Goal: Task Accomplishment & Management: Use online tool/utility

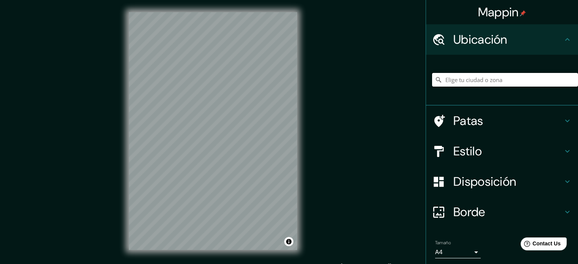
click at [457, 77] on input "Elige tu ciudad o zona" at bounding box center [505, 80] width 146 height 14
paste input "Lishui, [GEOGRAPHIC_DATA]"
paste input "23.384724739751277, 120.46800567736372"
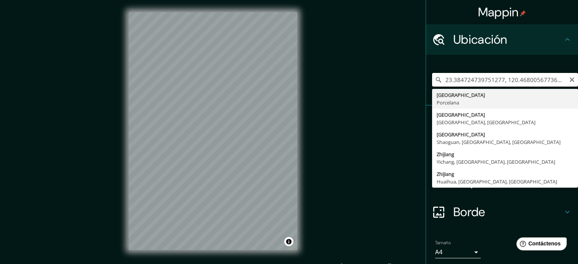
type input "Lishui, [GEOGRAPHIC_DATA], [GEOGRAPHIC_DATA]"
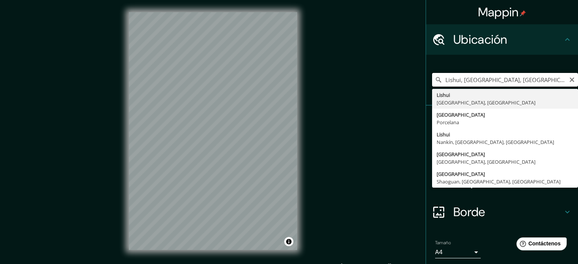
click at [473, 78] on input "Lishui, [GEOGRAPHIC_DATA], [GEOGRAPHIC_DATA]" at bounding box center [505, 80] width 146 height 14
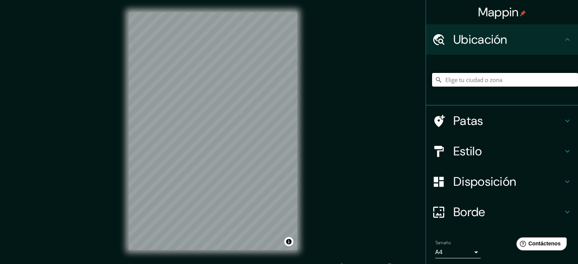
paste input "23.384724739751277, 120.46800567736372"
type input "23.384724739751277, 120.46800567736372"
click at [497, 84] on input "23.384724739751277, 120.46800567736372" at bounding box center [505, 80] width 146 height 14
click at [513, 82] on input "23.384724739751277, 120.46800567736372" at bounding box center [505, 80] width 146 height 14
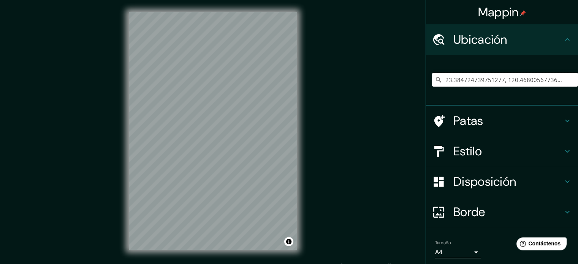
click at [513, 82] on input "23.384724739751277, 120.46800567736372" at bounding box center [505, 80] width 146 height 14
paste input "23.384724739751277, 120.46800567736372"
type input "23.384724739751277, 120.46800567736372"
click at [513, 82] on input "23.384724739751277, 120.46800567736372" at bounding box center [505, 80] width 146 height 14
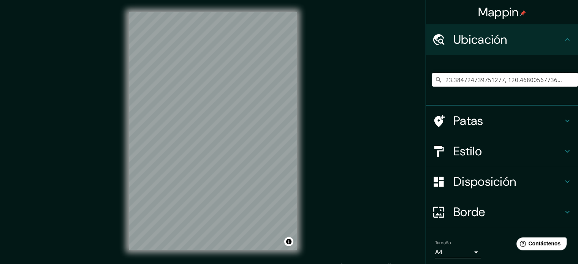
click at [513, 82] on input "23.384724739751277, 120.46800567736372" at bounding box center [505, 80] width 146 height 14
type input "23.384724739751277, 120.46800567736372"
click at [480, 144] on h4 "Estilo" at bounding box center [507, 151] width 109 height 15
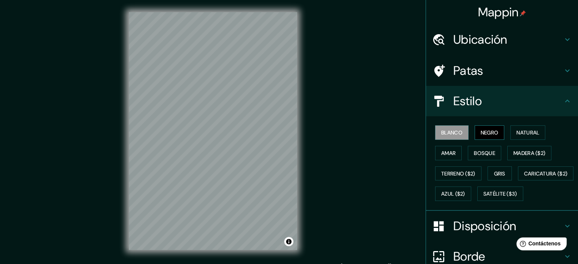
click at [483, 135] on font "Negro" at bounding box center [489, 132] width 18 height 7
click at [516, 134] on font "Natural" at bounding box center [527, 132] width 23 height 7
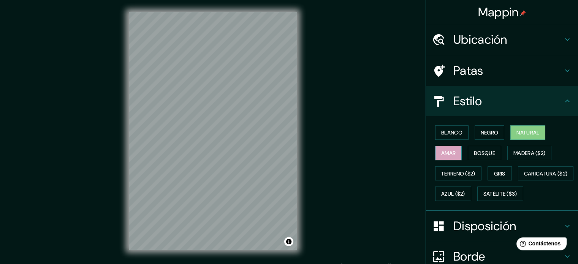
click at [437, 146] on button "Amar" at bounding box center [448, 153] width 27 height 14
click at [475, 156] on font "Bosque" at bounding box center [484, 153] width 21 height 7
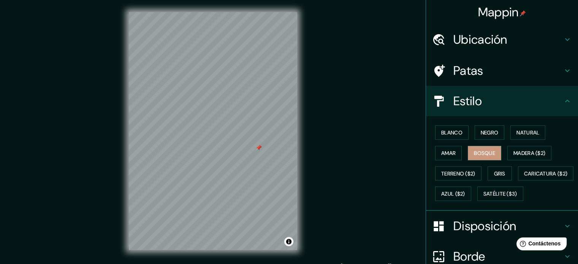
click at [258, 149] on div at bounding box center [259, 148] width 6 height 6
click at [258, 148] on div at bounding box center [259, 148] width 6 height 6
click at [490, 37] on font "Ubicación" at bounding box center [480, 40] width 54 height 16
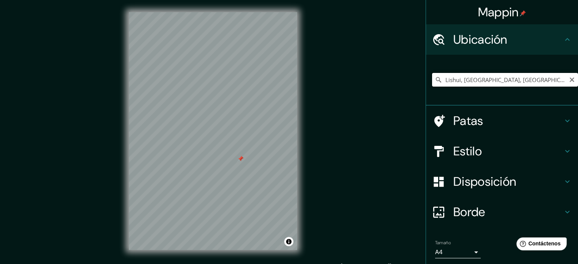
click at [501, 78] on input "Lishui, [GEOGRAPHIC_DATA], [GEOGRAPHIC_DATA]" at bounding box center [505, 80] width 146 height 14
click at [494, 86] on input "Lishui, [GEOGRAPHIC_DATA], [GEOGRAPHIC_DATA]" at bounding box center [505, 80] width 146 height 14
click at [492, 82] on input "Lishui, [GEOGRAPHIC_DATA], [GEOGRAPHIC_DATA]" at bounding box center [505, 80] width 146 height 14
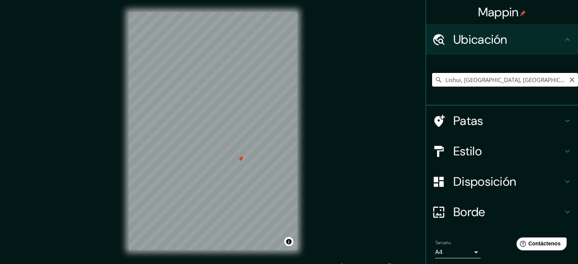
click at [492, 82] on input "Lishui, [GEOGRAPHIC_DATA], [GEOGRAPHIC_DATA]" at bounding box center [505, 80] width 146 height 14
paste input "9FM9+V6J 崎內里 [GEOGRAPHIC_DATA], [GEOGRAPHIC_DATA], [GEOGRAPHIC_DATA]"
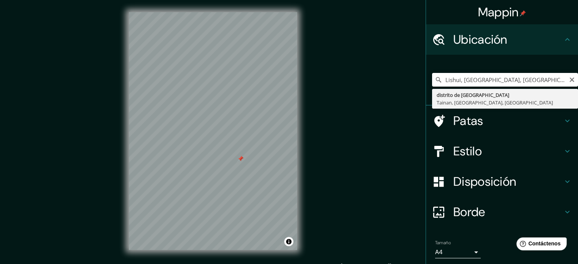
type input "district de [GEOGRAPHIC_DATA], [GEOGRAPHIC_DATA], [GEOGRAPHIC_DATA], [GEOGRAPHI…"
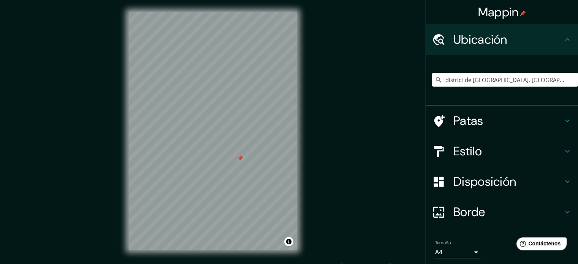
click at [501, 93] on div "district de [GEOGRAPHIC_DATA], [GEOGRAPHIC_DATA], [GEOGRAPHIC_DATA], [GEOGRAPHI…" at bounding box center [505, 80] width 146 height 38
click at [265, 12] on div at bounding box center [213, 12] width 168 height 0
click at [281, 57] on div at bounding box center [280, 57] width 6 height 6
click at [455, 81] on input "Elige tu ciudad o zona" at bounding box center [505, 80] width 146 height 14
